Goal: Check status: Check status

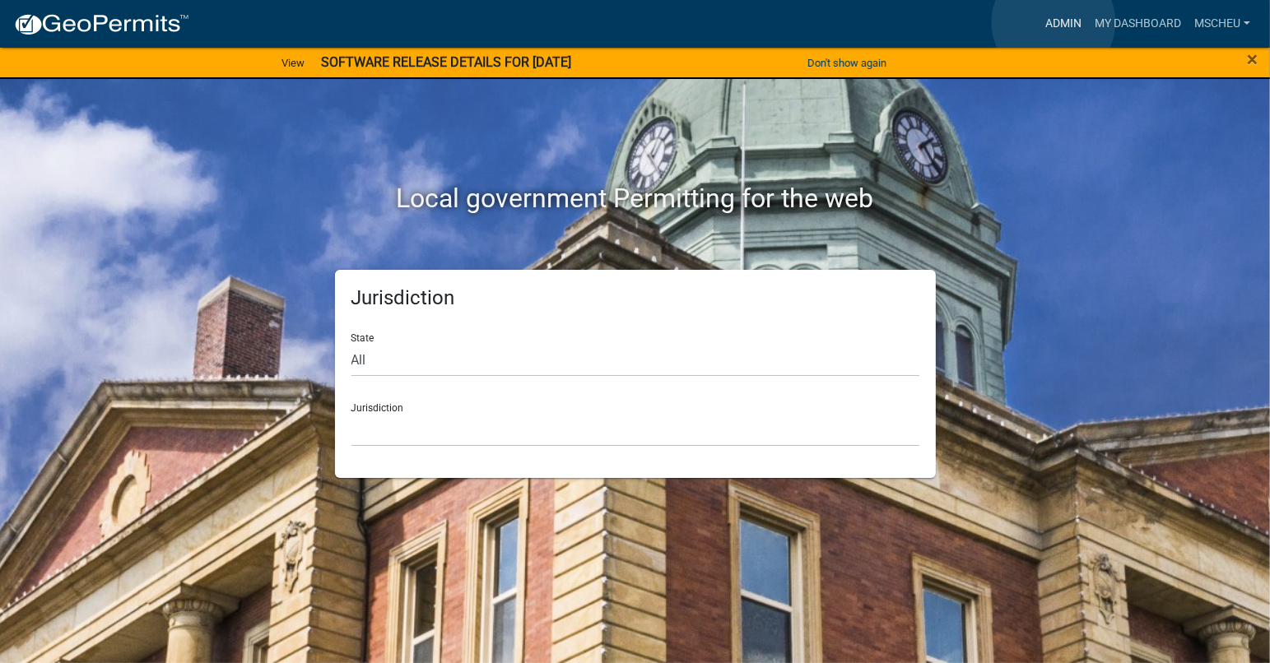
click at [1053, 22] on link "Admin" at bounding box center [1063, 23] width 49 height 31
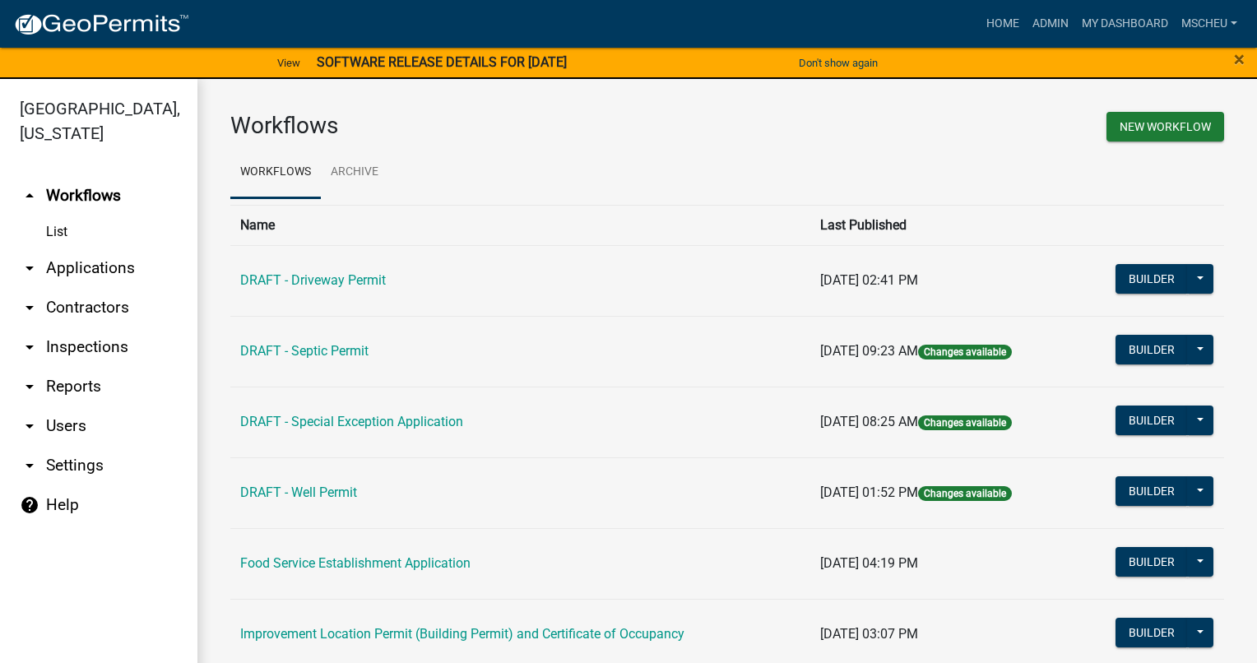
click at [72, 272] on link "arrow_drop_down Applications" at bounding box center [99, 269] width 198 height 40
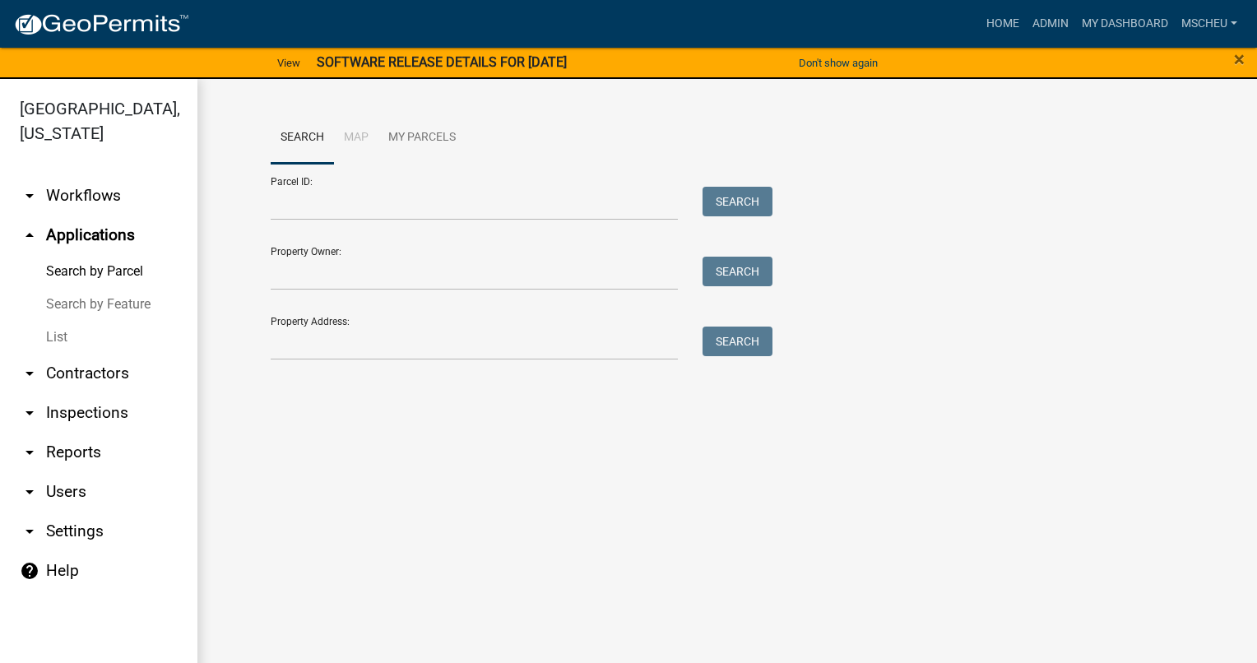
drag, startPoint x: 59, startPoint y: 321, endPoint x: 59, endPoint y: 330, distance: 9.1
click at [59, 322] on link "List" at bounding box center [99, 337] width 198 height 33
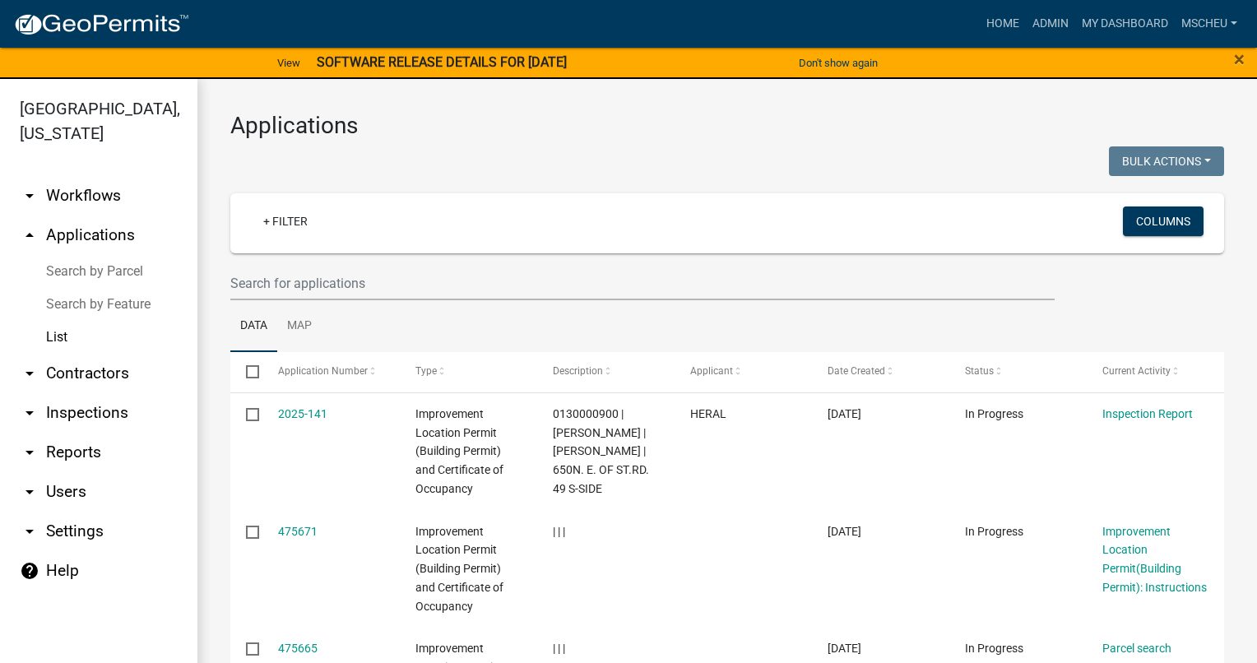
click at [62, 328] on link "List" at bounding box center [99, 337] width 198 height 33
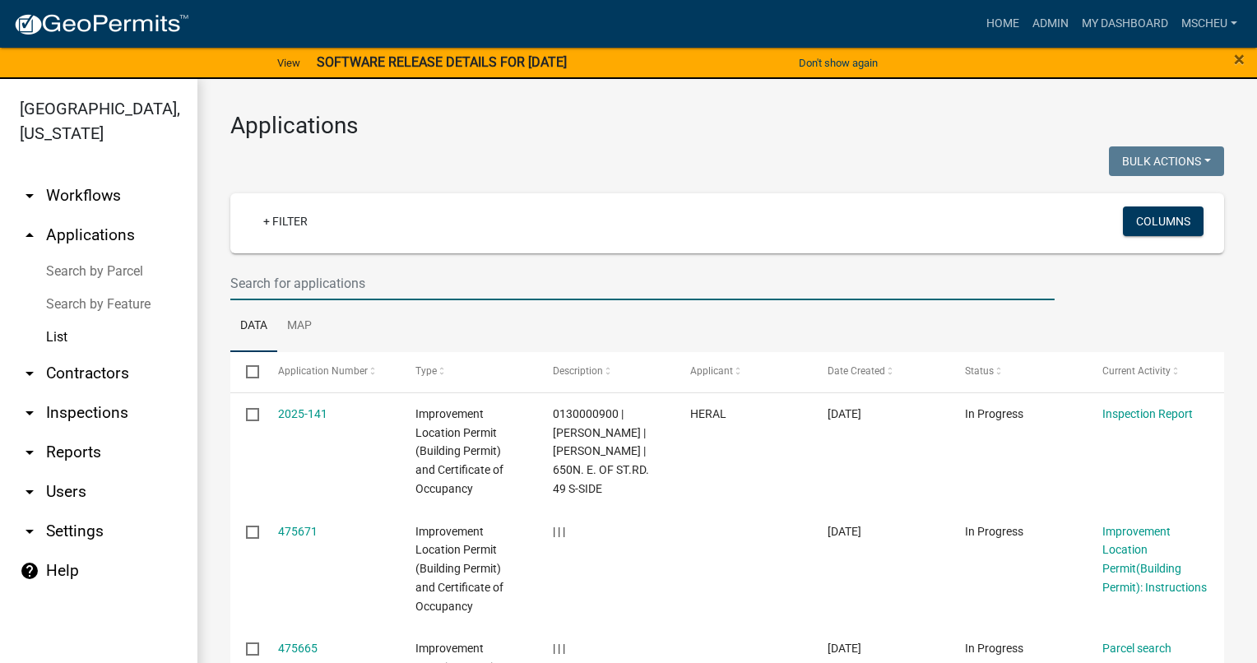
click at [353, 277] on input "text" at bounding box center [642, 284] width 825 height 34
type input "[PERSON_NAME]"
